Goal: Entertainment & Leisure: Browse casually

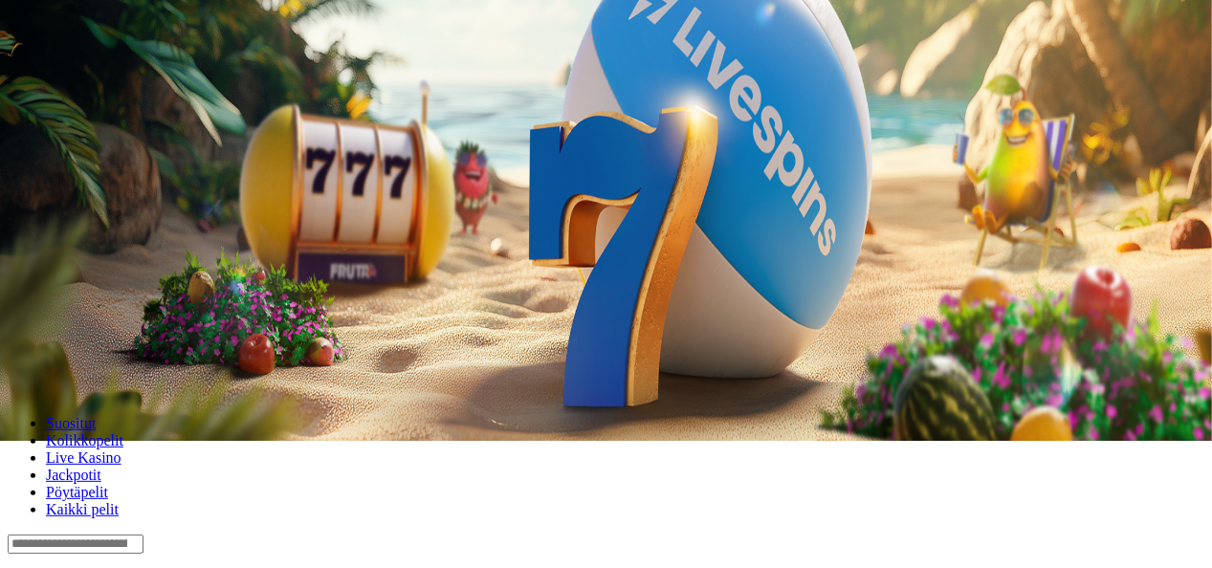
scroll to position [70, 0]
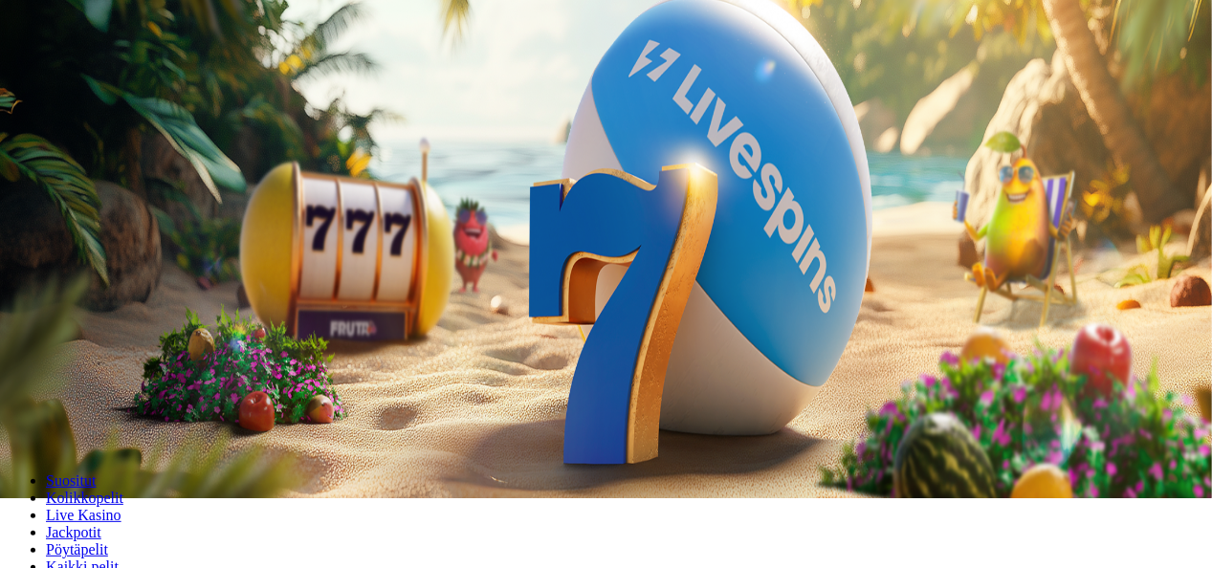
click at [224, 247] on label "€50" at bounding box center [212, 255] width 23 height 16
type input "**"
click at [108, 420] on button "Talleta ja pelaa" at bounding box center [58, 430] width 100 height 20
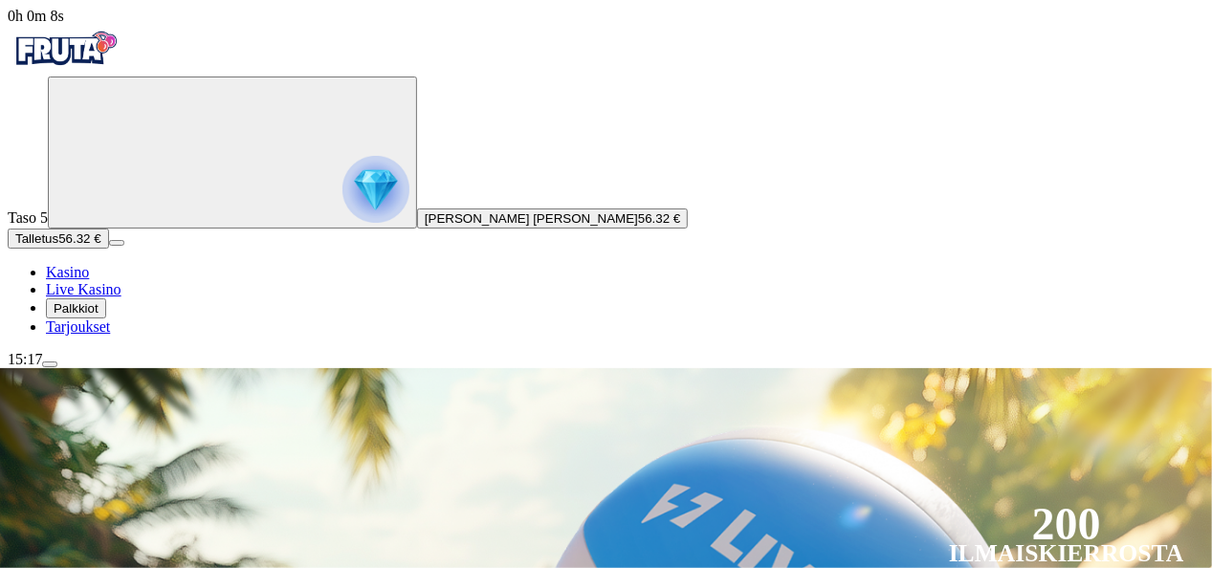
drag, startPoint x: 1211, startPoint y: 347, endPoint x: 1215, endPoint y: 505, distance: 157.9
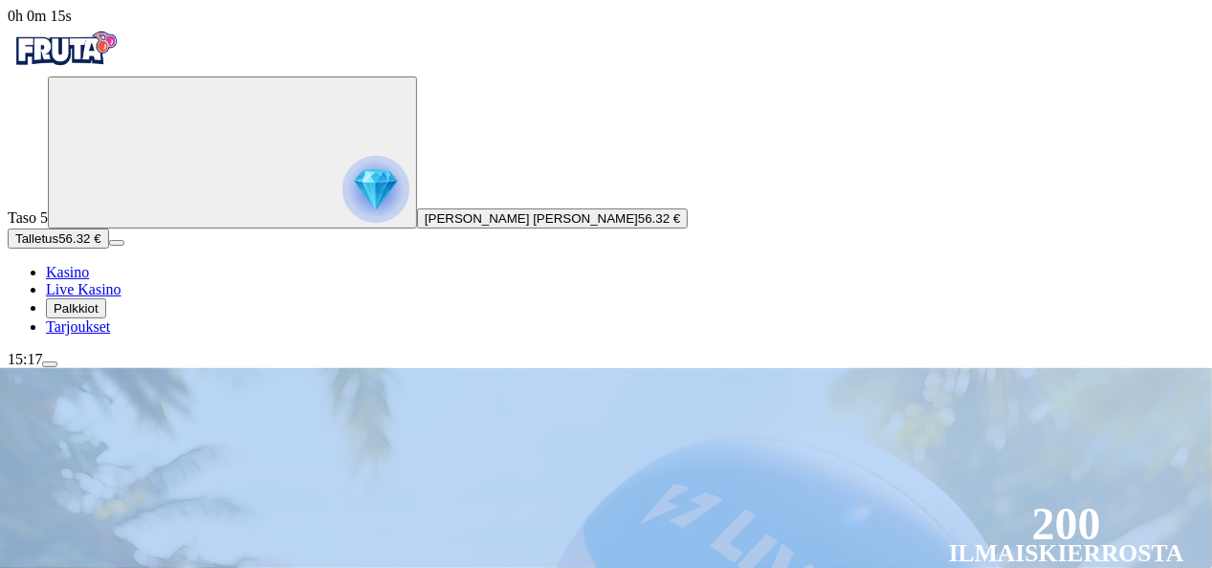
drag, startPoint x: 1215, startPoint y: 505, endPoint x: 1211, endPoint y: 296, distance: 208.5
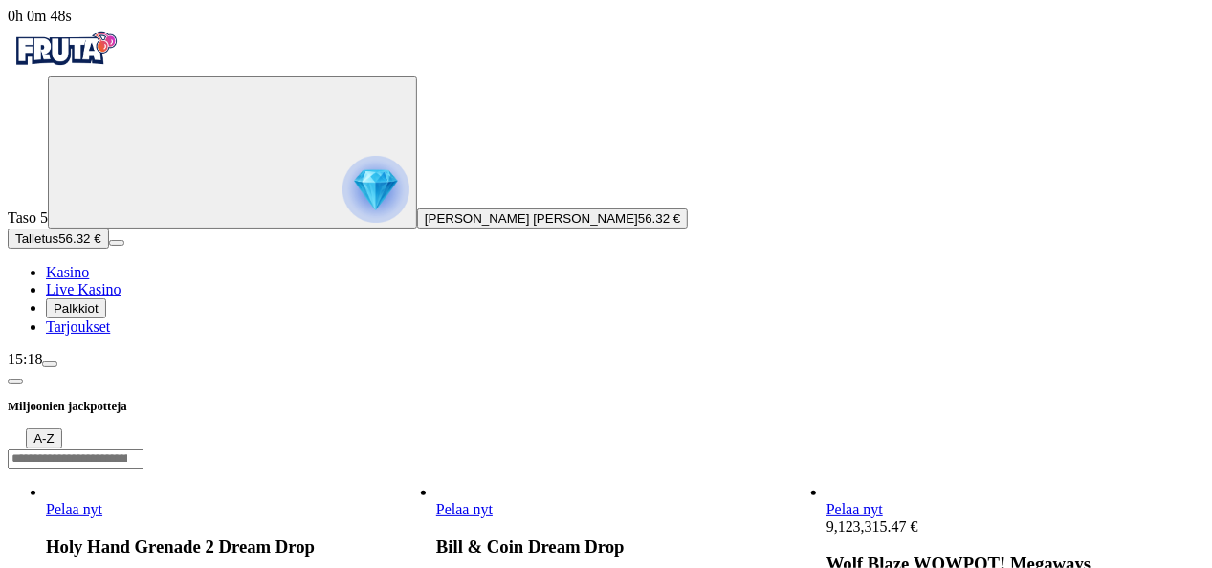
click at [102, 501] on link "Pelaa nyt" at bounding box center [74, 509] width 56 height 16
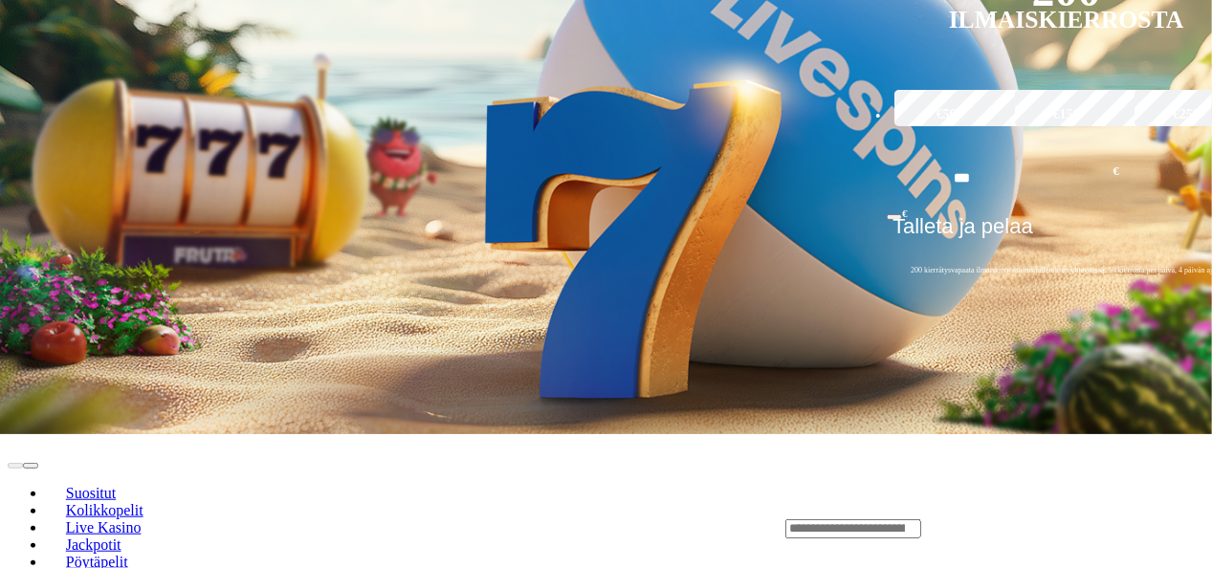
scroll to position [536, 0]
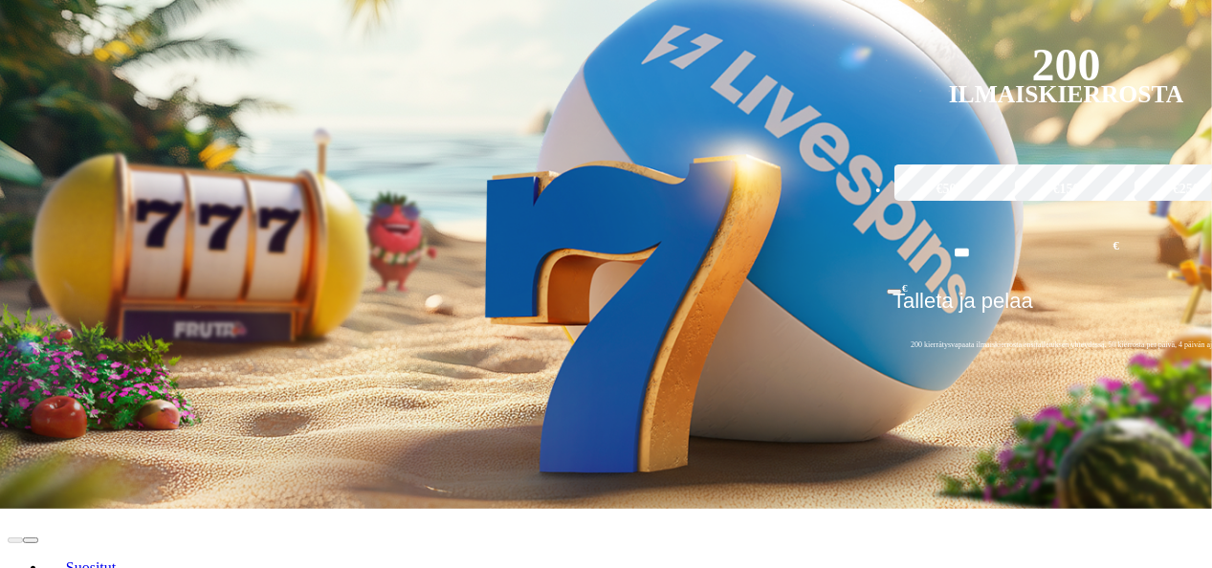
scroll to position [497, 0]
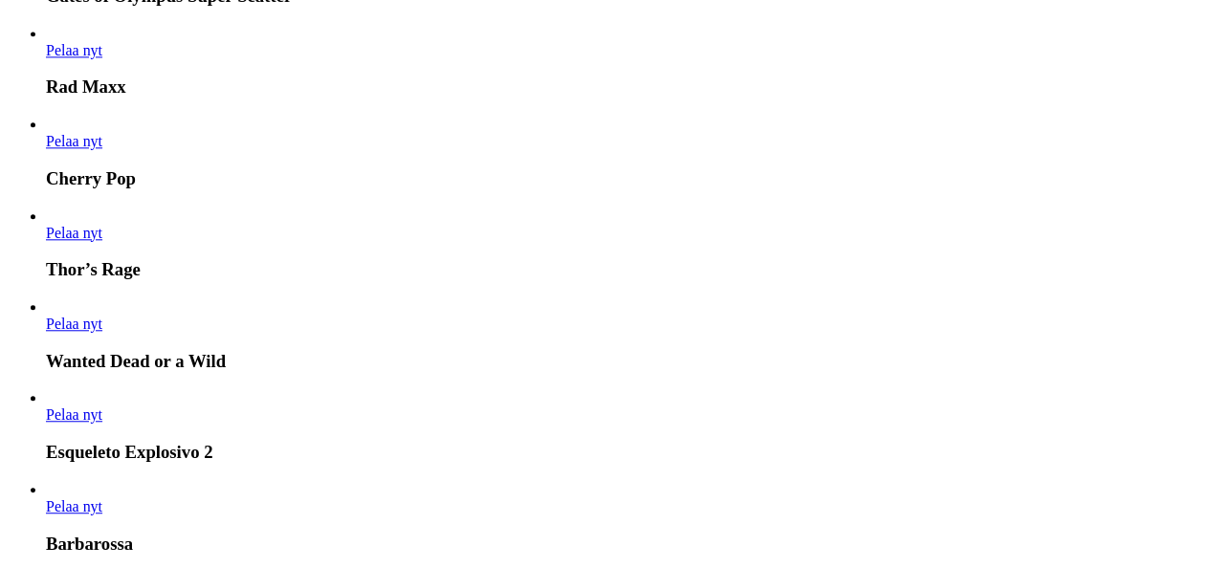
scroll to position [2333, 0]
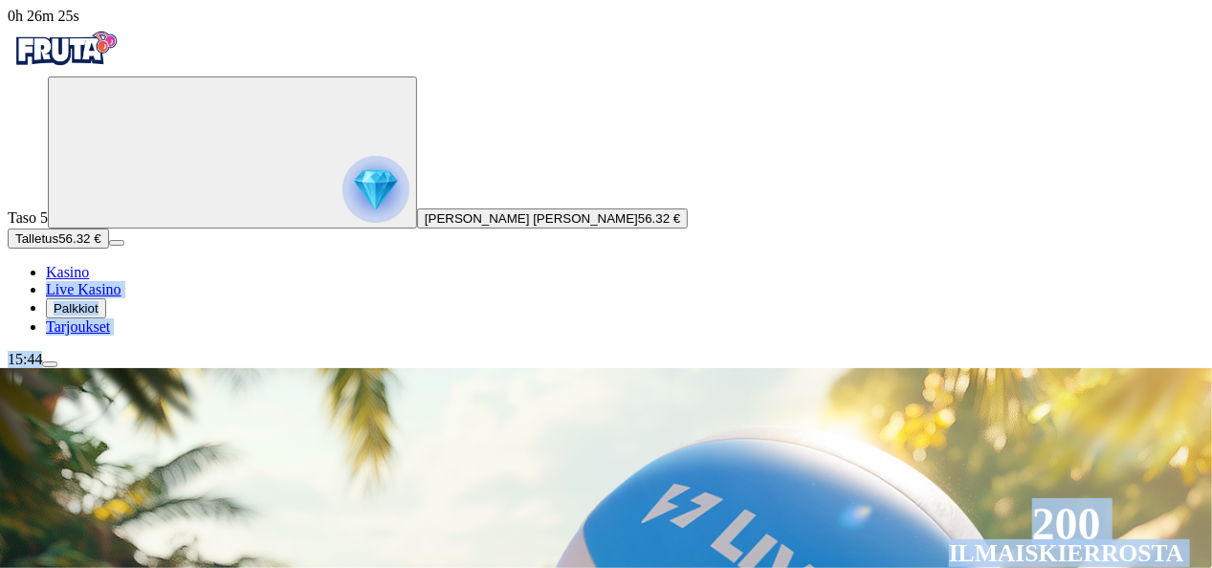
drag, startPoint x: 212, startPoint y: 369, endPoint x: 206, endPoint y: 404, distance: 35.1
click at [50, 364] on span "menu icon" at bounding box center [50, 364] width 0 height 0
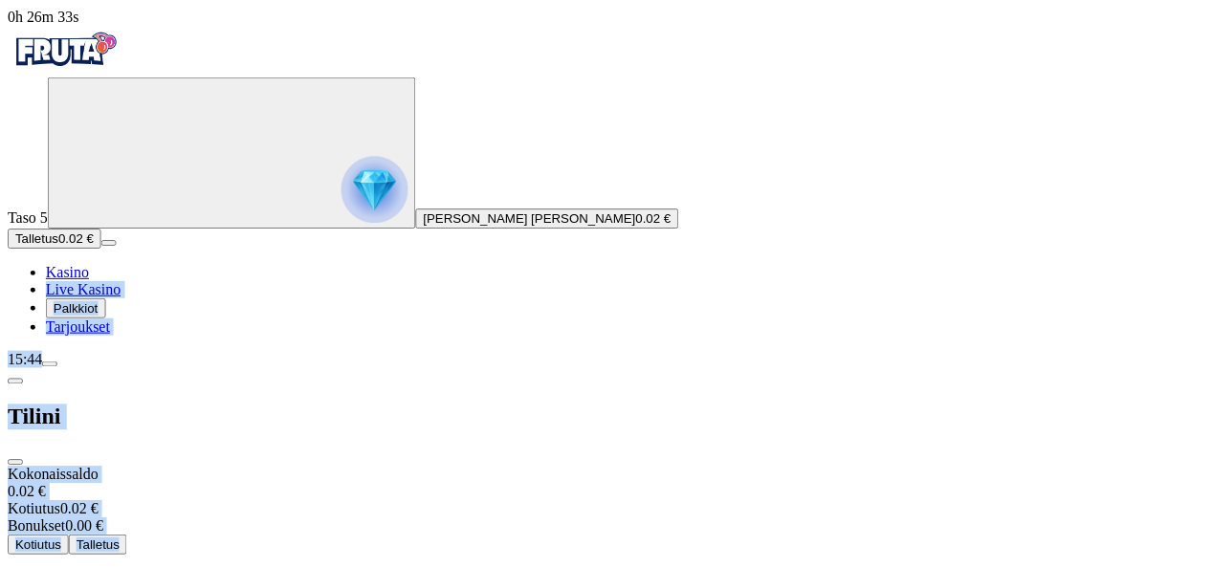
scroll to position [153, 0]
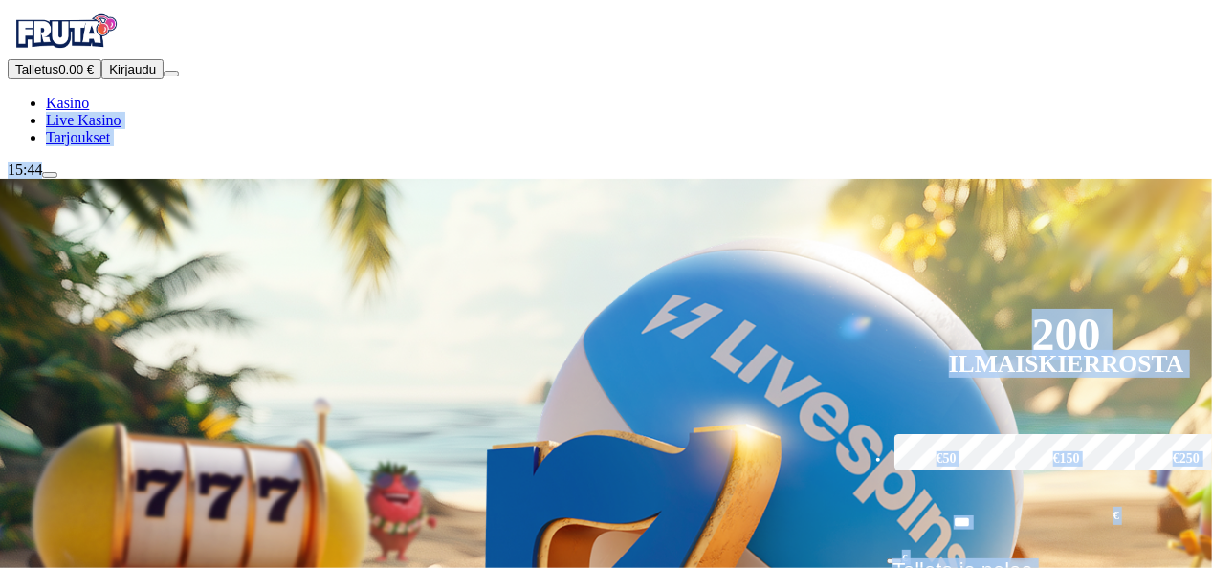
click at [410, 495] on img at bounding box center [605, 479] width 1319 height 600
